Goal: Task Accomplishment & Management: Manage account settings

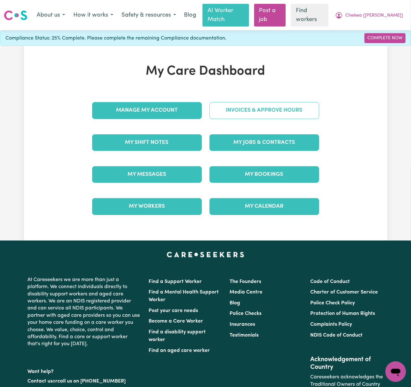
click at [250, 102] on link "Invoices & Approve Hours" at bounding box center [265, 110] width 110 height 17
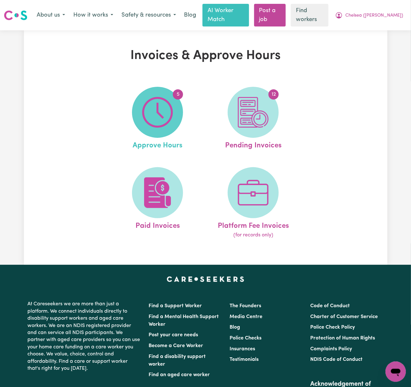
click at [162, 111] on img at bounding box center [157, 112] width 31 height 31
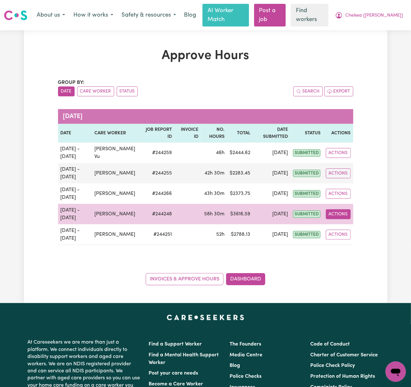
drag, startPoint x: 344, startPoint y: 208, endPoint x: 358, endPoint y: 209, distance: 13.1
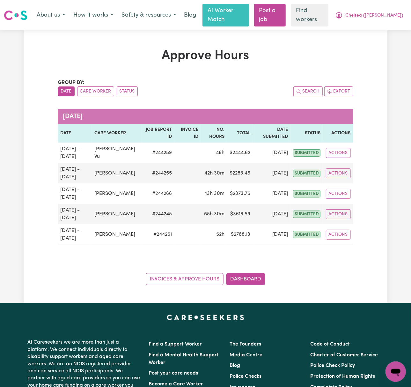
click at [345, 209] on button "Actions" at bounding box center [338, 214] width 25 height 10
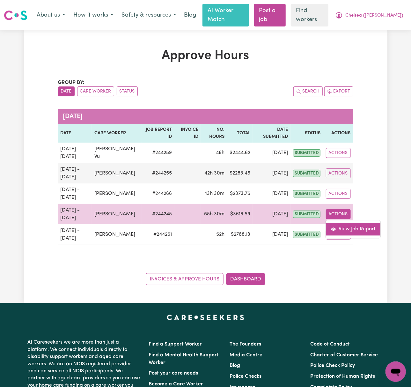
click at [367, 223] on link "View Job Report" at bounding box center [353, 229] width 55 height 13
select select "pm"
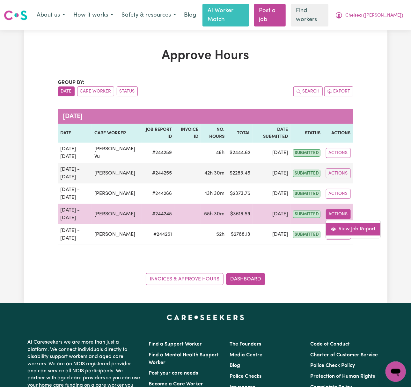
select select "pm"
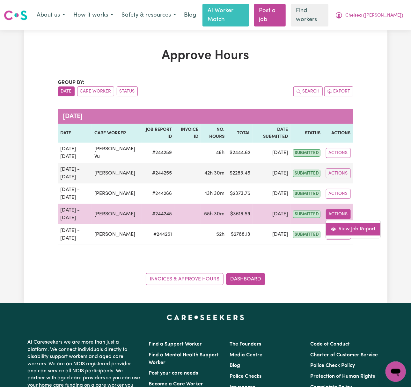
select select "pm"
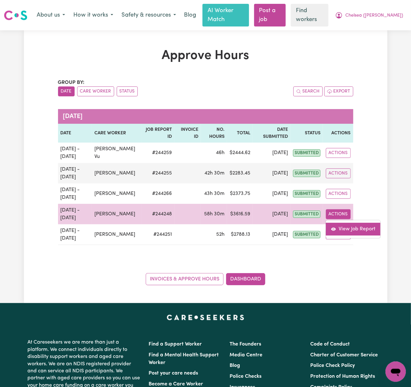
select select "pm"
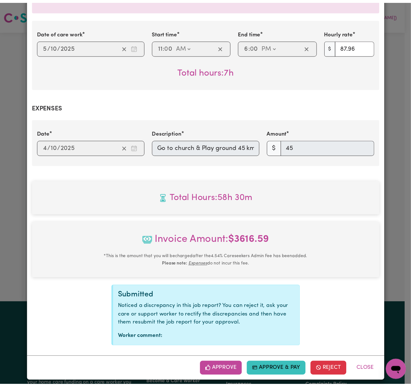
scroll to position [0, 11]
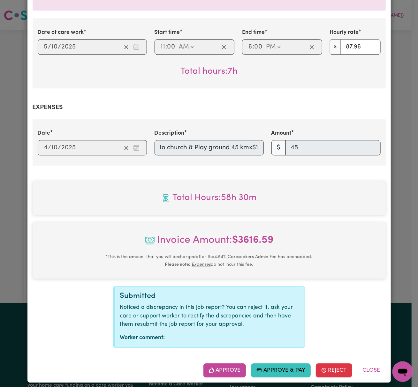
click at [324, 153] on div "Date [DATE] [DATE] Description Go to [DEMOGRAPHIC_DATA] & Play ground 45 kmx$1 …" at bounding box center [209, 142] width 353 height 47
drag, startPoint x: 365, startPoint y: 365, endPoint x: 304, endPoint y: 318, distance: 77.6
click at [365, 365] on button "Close" at bounding box center [371, 370] width 28 height 14
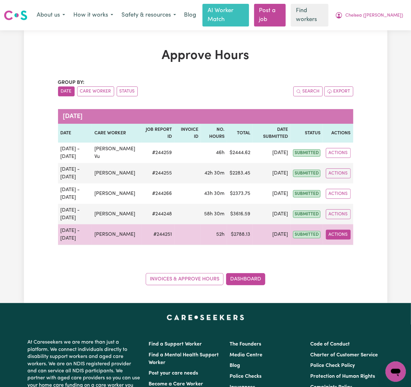
click at [337, 230] on button "Actions" at bounding box center [338, 235] width 25 height 10
click at [353, 244] on link "View Job Report" at bounding box center [353, 249] width 55 height 13
select select "pm"
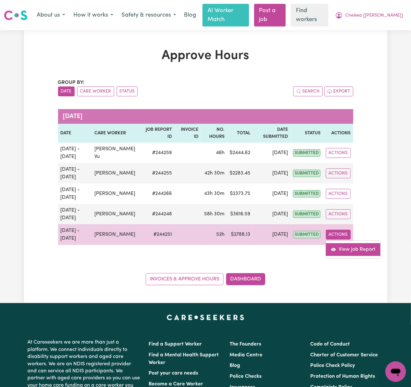
select select "pm"
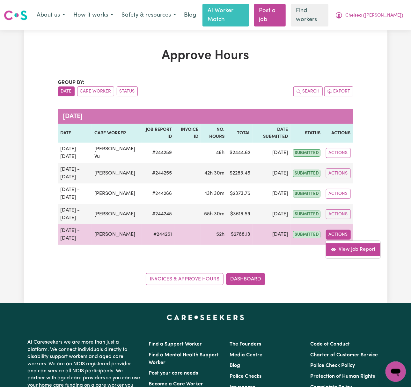
select select "pm"
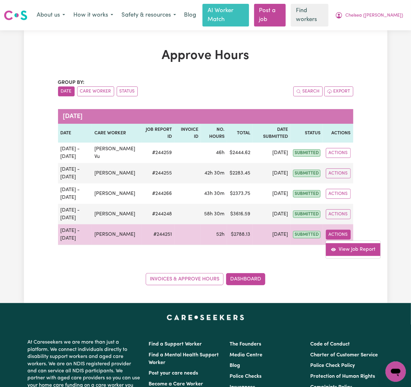
select select "pm"
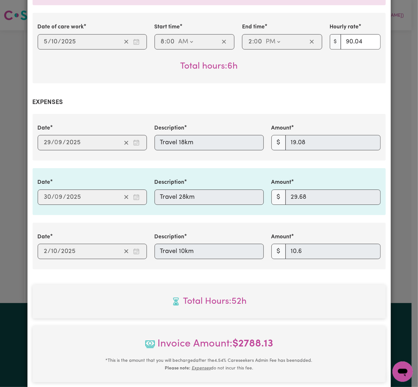
scroll to position [1021, 0]
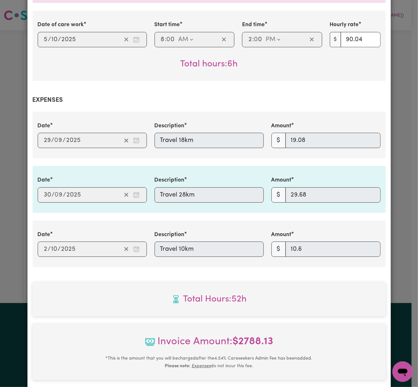
click at [133, 133] on div "Date 2025-09-29 29 / 0 9 / 2025 Description Travel 18km Amount $ 19.08" at bounding box center [209, 135] width 350 height 26
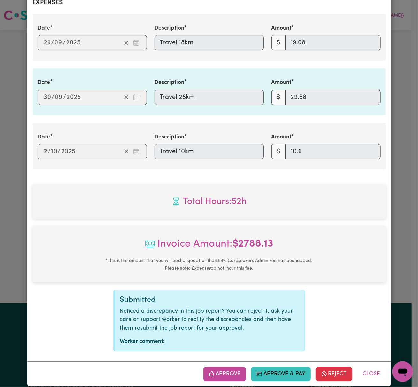
scroll to position [1123, 0]
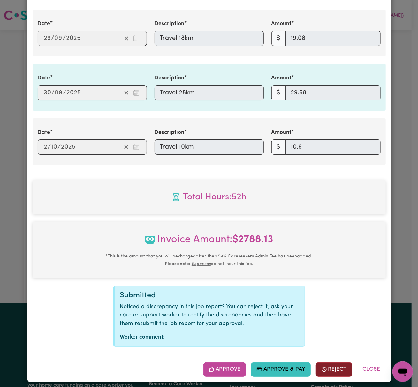
click at [332, 364] on button "Reject" at bounding box center [333, 369] width 36 height 14
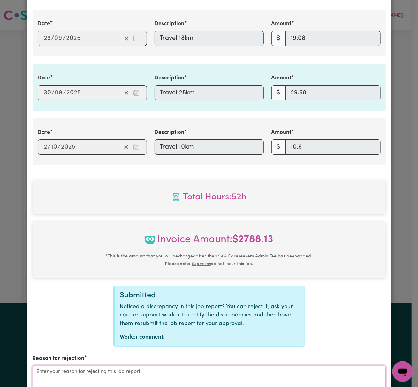
click at [258, 374] on textarea "Reason for rejection" at bounding box center [209, 390] width 353 height 48
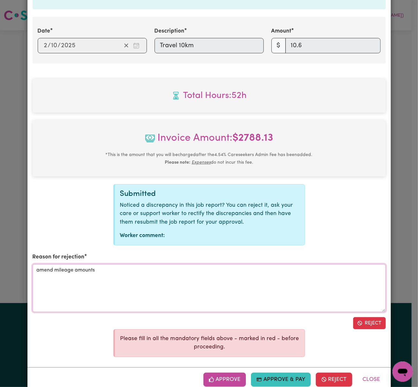
scroll to position [1234, 0]
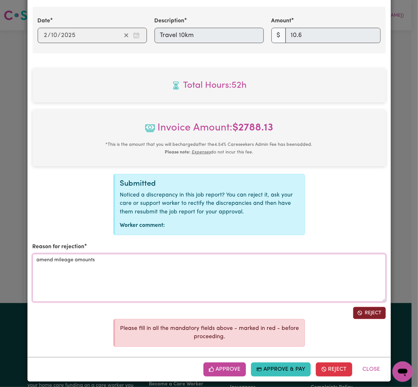
type textarea "amend mileage amounts"
click at [362, 313] on button "Reject" at bounding box center [369, 313] width 33 height 12
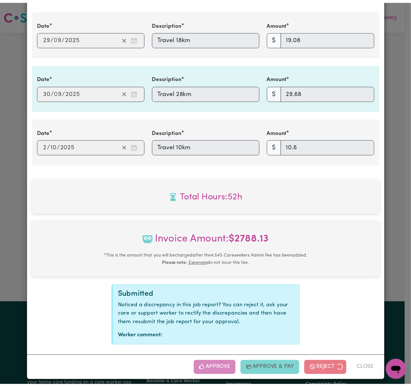
scroll to position [1058, 0]
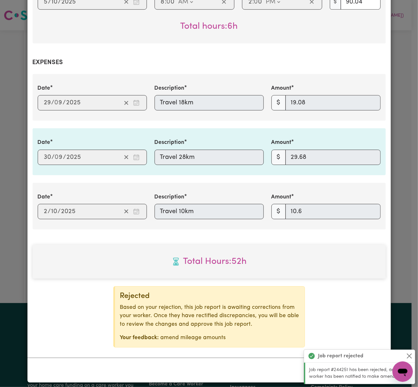
drag, startPoint x: 411, startPoint y: 357, endPoint x: 391, endPoint y: 342, distance: 25.3
click at [410, 356] on button "Close" at bounding box center [409, 356] width 8 height 8
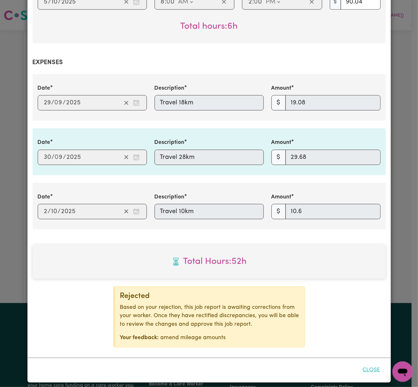
click at [366, 363] on button "Close" at bounding box center [371, 370] width 28 height 14
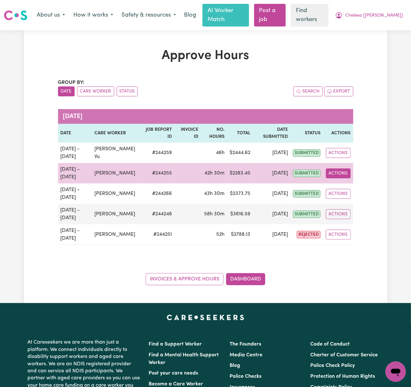
click at [346, 168] on button "Actions" at bounding box center [338, 173] width 25 height 10
click at [350, 182] on link "View Job Report" at bounding box center [353, 188] width 55 height 13
select select "pm"
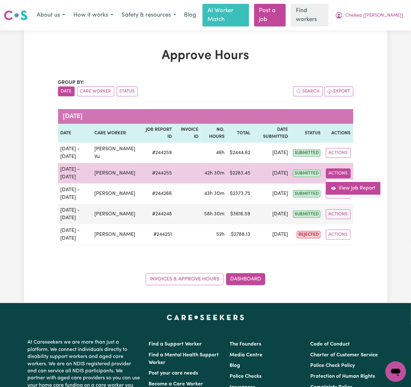
select select "pm"
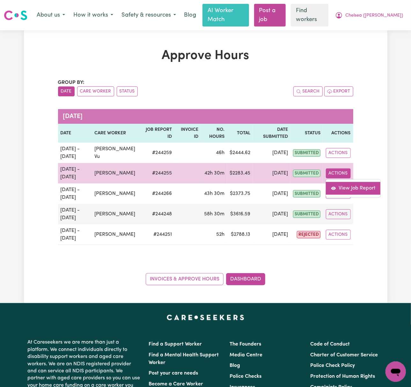
select select "pm"
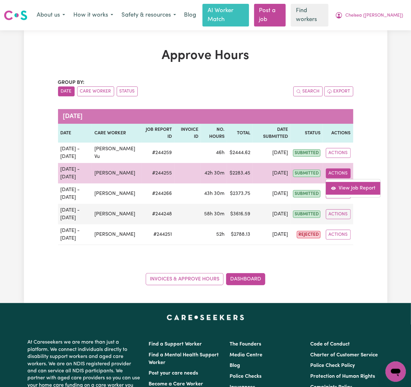
select select "pm"
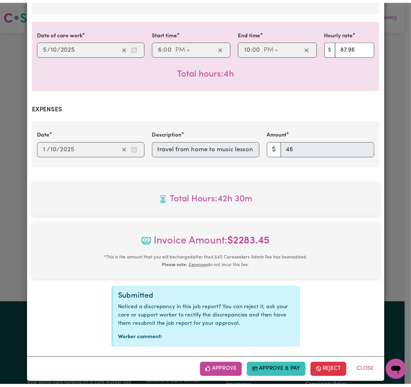
scroll to position [936, 0]
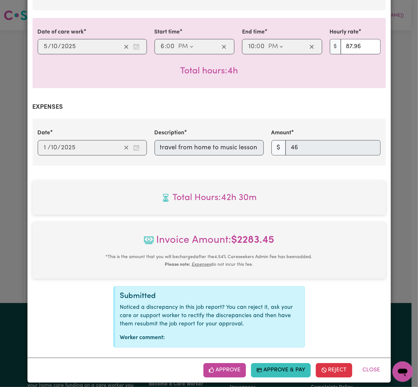
click at [313, 140] on div "Date 2025-10-01 1 / 10 / 2025 Description travel from home to music lesson Amou…" at bounding box center [209, 142] width 350 height 26
click at [372, 364] on button "Close" at bounding box center [371, 370] width 28 height 14
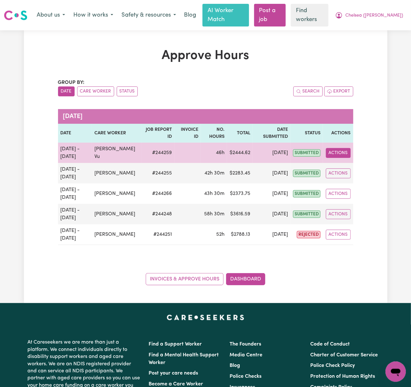
click at [347, 148] on button "Actions" at bounding box center [338, 153] width 25 height 10
click at [351, 161] on link "View Job Report" at bounding box center [353, 167] width 55 height 13
select select "pm"
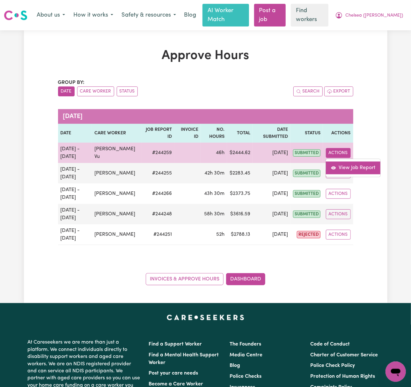
select select "pm"
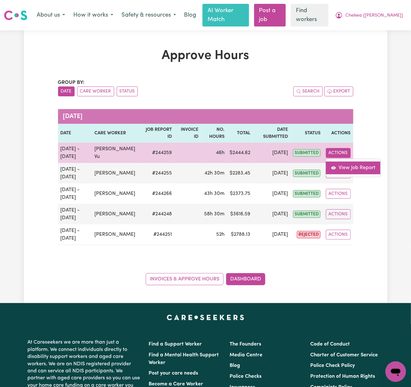
select select "pm"
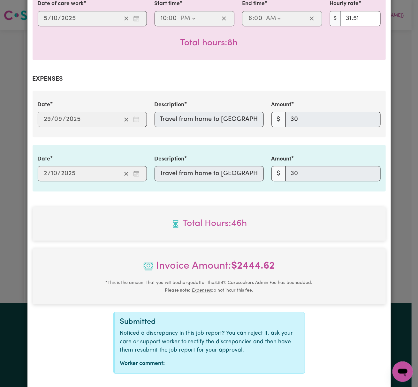
scroll to position [0, 175]
click at [316, 114] on div "Date 2025-09-29 29 / 0 9 / 2025 Description Travel from home to St. Peter Chane…" at bounding box center [209, 114] width 350 height 26
click at [323, 163] on div "Date 2025-10-02 2 / 10 / 2025 Description Travel from home to St. Peter Chanel,…" at bounding box center [209, 168] width 350 height 26
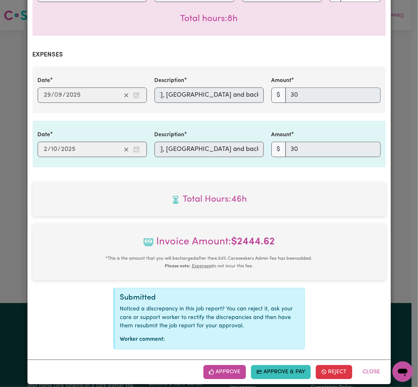
scroll to position [833, 0]
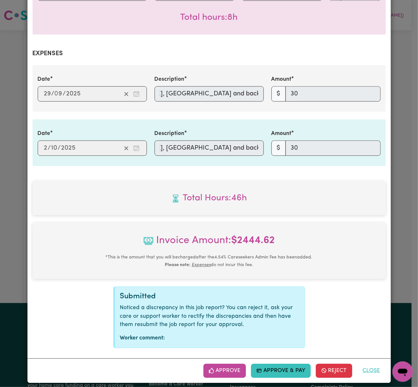
drag, startPoint x: 376, startPoint y: 360, endPoint x: 372, endPoint y: 360, distance: 4.8
click at [376, 364] on button "Close" at bounding box center [371, 371] width 28 height 14
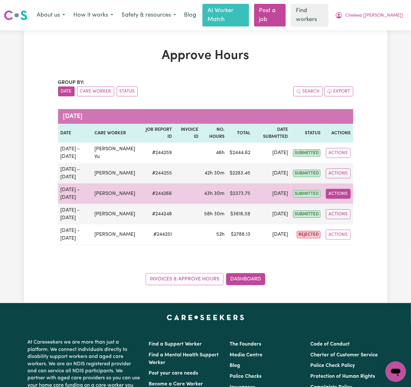
click at [338, 189] on button "Actions" at bounding box center [338, 194] width 25 height 10
click at [349, 207] on link "View Job Report" at bounding box center [353, 208] width 55 height 13
select select "pm"
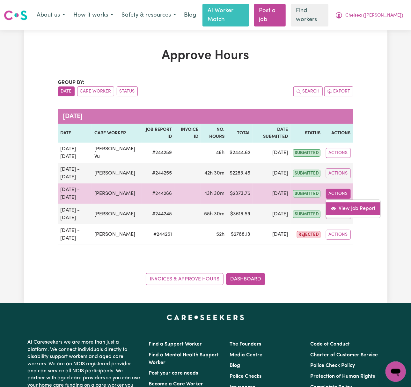
select select "pm"
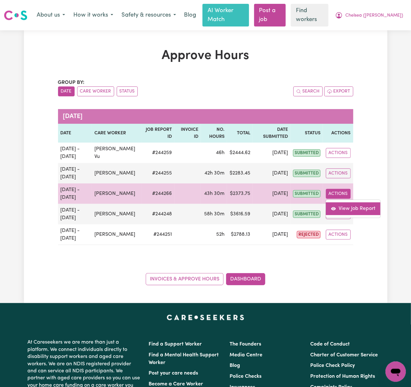
select select "pm"
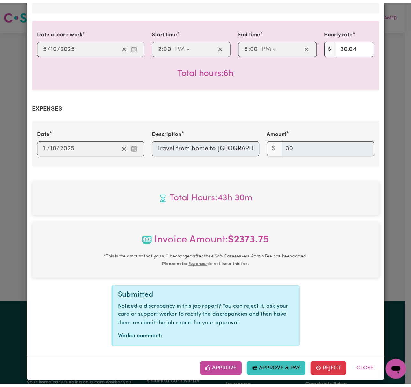
scroll to position [0, 175]
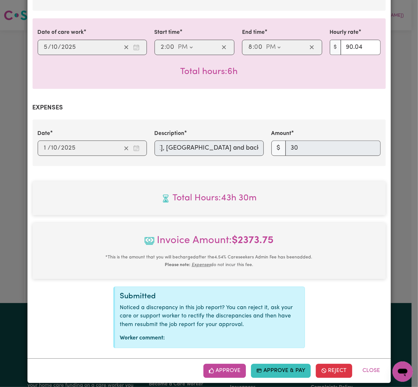
click at [350, 144] on div "Date 2025-10-01 1 / 10 / 2025 Description Travel from home to St. Peter Chanel,…" at bounding box center [209, 143] width 350 height 26
click at [367, 365] on button "Close" at bounding box center [371, 371] width 28 height 14
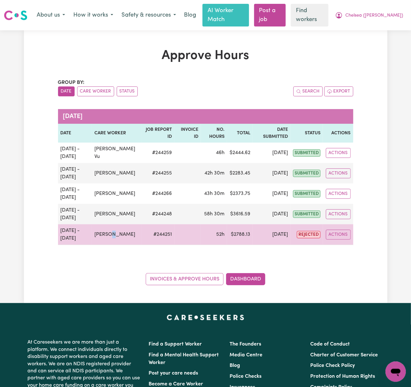
drag, startPoint x: 115, startPoint y: 227, endPoint x: 110, endPoint y: 227, distance: 5.1
click at [110, 227] on td "[PERSON_NAME]" at bounding box center [117, 234] width 50 height 21
drag, startPoint x: 124, startPoint y: 226, endPoint x: 98, endPoint y: 225, distance: 25.6
click at [99, 225] on td "[PERSON_NAME]" at bounding box center [117, 234] width 50 height 21
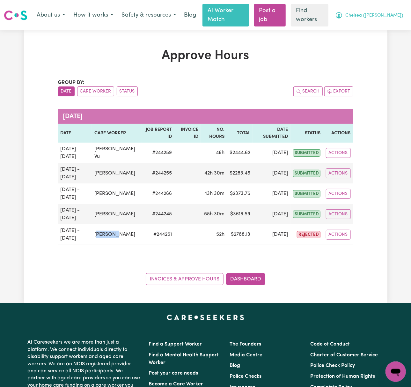
click at [396, 12] on span "Chelsea ([PERSON_NAME])" at bounding box center [374, 15] width 58 height 7
click at [401, 40] on link "Logout" at bounding box center [382, 41] width 50 height 12
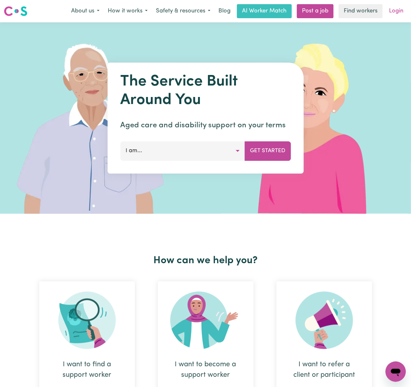
click at [398, 9] on link "Login" at bounding box center [396, 11] width 22 height 14
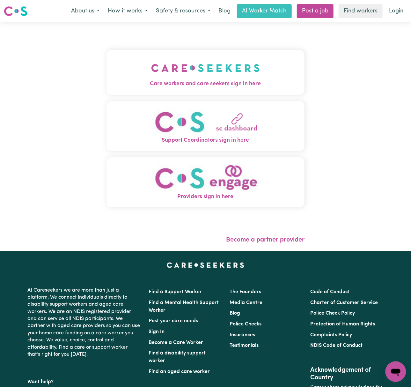
click at [161, 81] on span "Care workers and care seekers sign in here" at bounding box center [206, 84] width 198 height 8
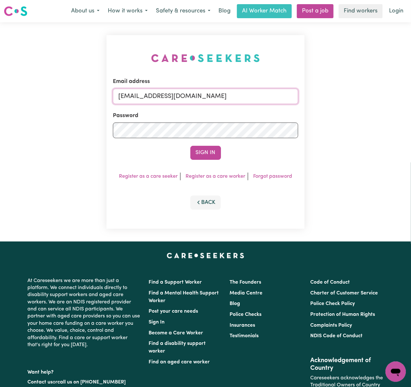
click at [155, 95] on input "gellyn@careseekers.com.au" at bounding box center [205, 96] width 185 height 15
drag, startPoint x: 152, startPoint y: 95, endPoint x: 277, endPoint y: 89, distance: 124.9
click at [277, 89] on input "superuser~BrianButlerLW@careseekers.com.au" at bounding box center [205, 96] width 185 height 15
type input "superuser~thuliememail@gmail.com"
click at [190, 146] on button "Sign In" at bounding box center [205, 153] width 31 height 14
